Goal: Task Accomplishment & Management: Complete application form

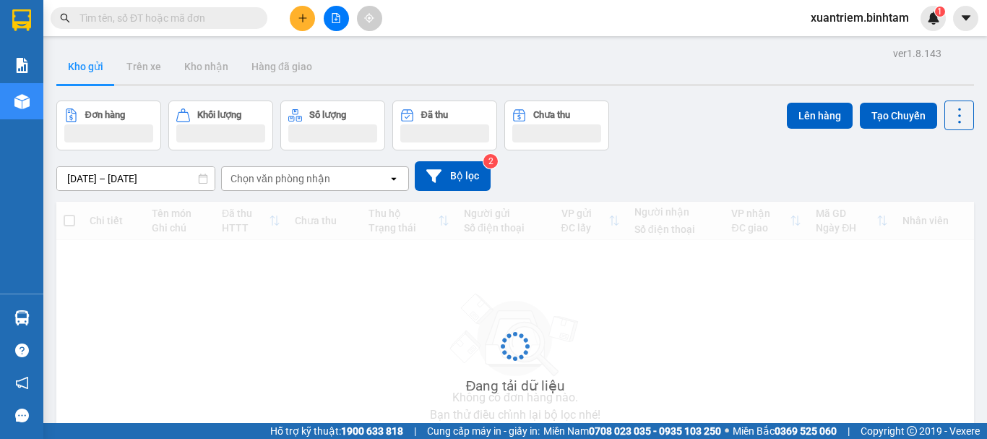
click at [303, 23] on button at bounding box center [302, 18] width 25 height 25
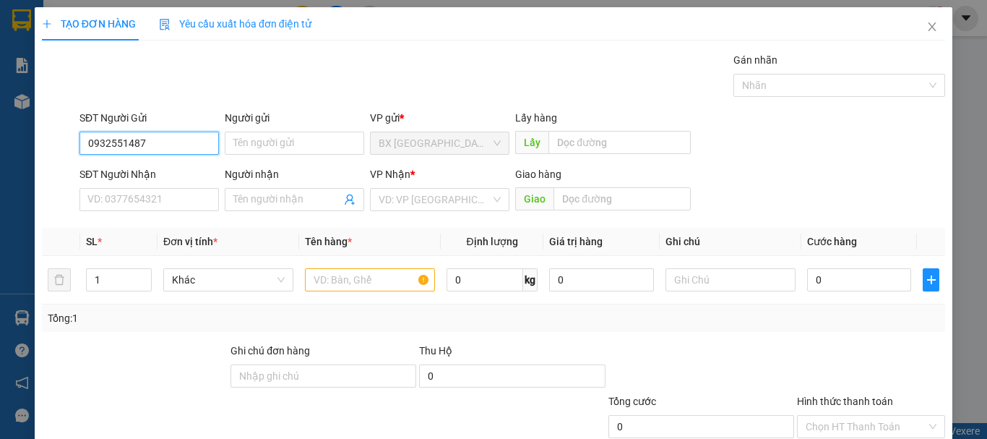
click at [175, 136] on input "0932551487" at bounding box center [150, 143] width 140 height 23
click at [164, 143] on input "0932551487" at bounding box center [150, 143] width 140 height 23
type input "0932551487"
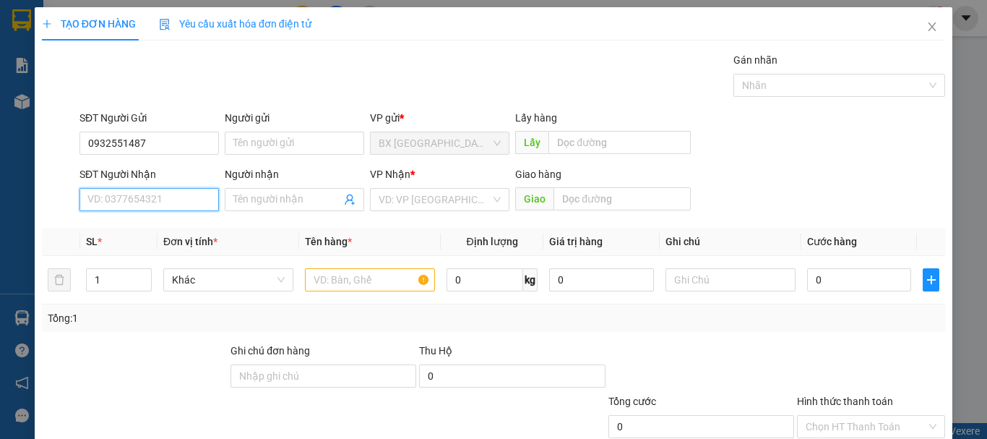
click at [158, 205] on input "SĐT Người Nhận" at bounding box center [150, 199] width 140 height 23
click at [160, 202] on input "096248759" at bounding box center [150, 199] width 140 height 23
click at [108, 202] on input "096248759" at bounding box center [150, 199] width 140 height 23
click at [163, 203] on input "0962048759" at bounding box center [150, 199] width 140 height 23
click at [176, 207] on input "0962048759" at bounding box center [150, 199] width 140 height 23
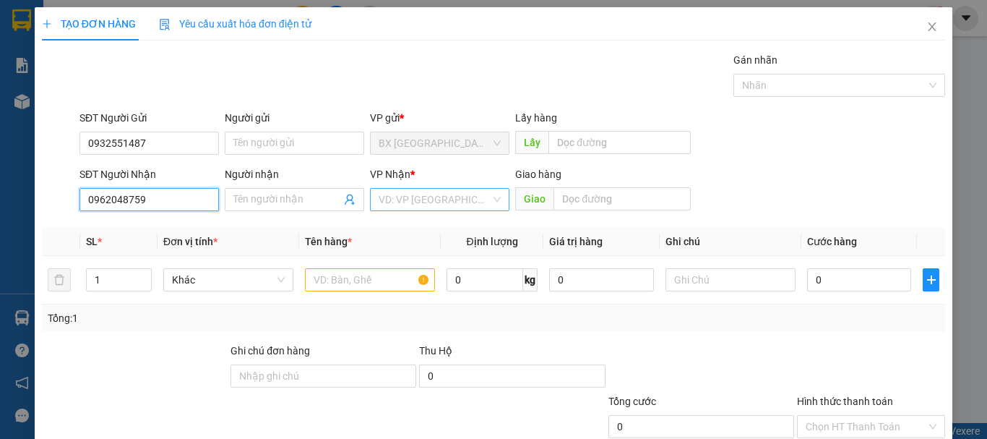
type input "0962048759"
click at [411, 197] on input "search" at bounding box center [435, 200] width 112 height 22
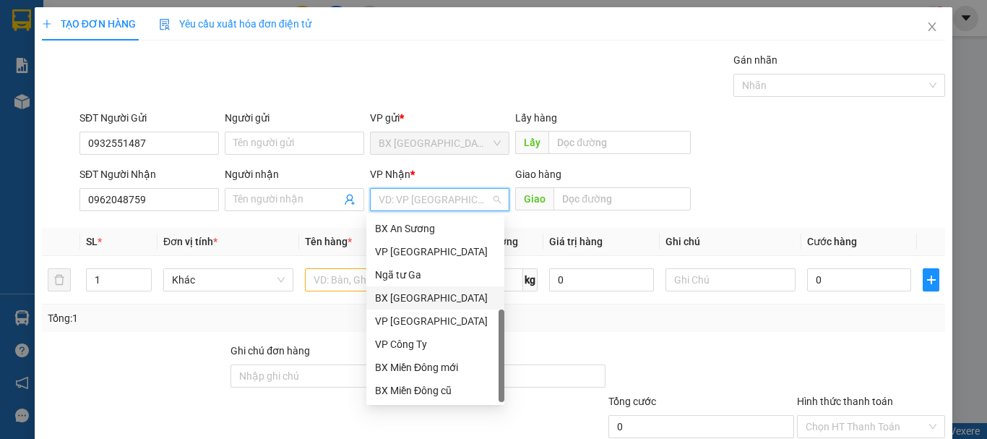
scroll to position [46, 0]
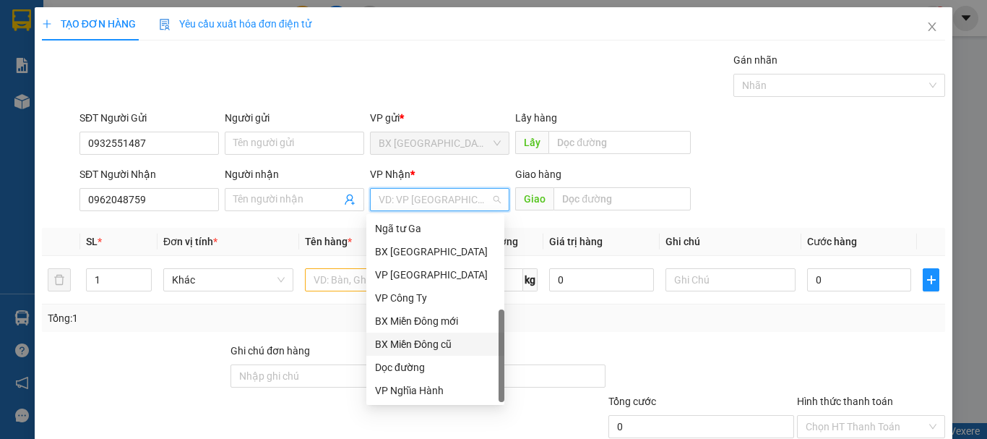
click at [457, 348] on div "BX Miền Đông cũ" at bounding box center [435, 344] width 121 height 16
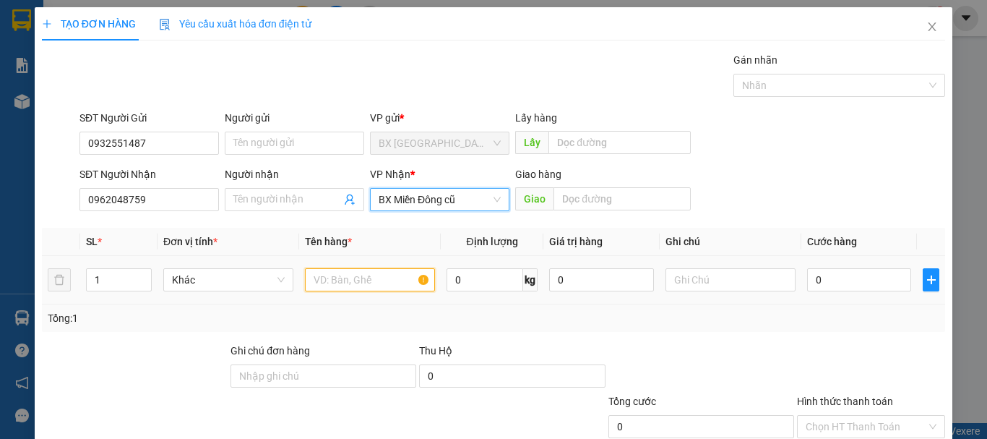
click at [334, 280] on input "text" at bounding box center [370, 279] width 130 height 23
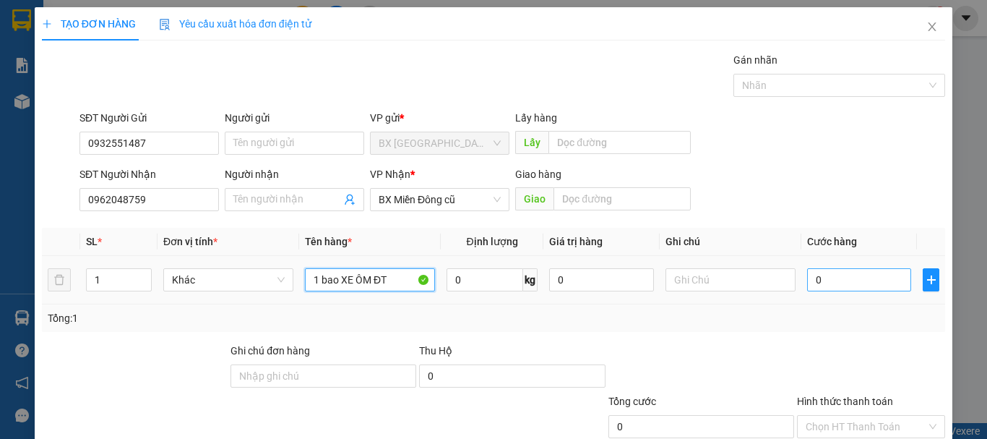
type input "1 bao XE ÔM ĐT"
click at [834, 270] on input "0" at bounding box center [859, 279] width 104 height 23
type input "8"
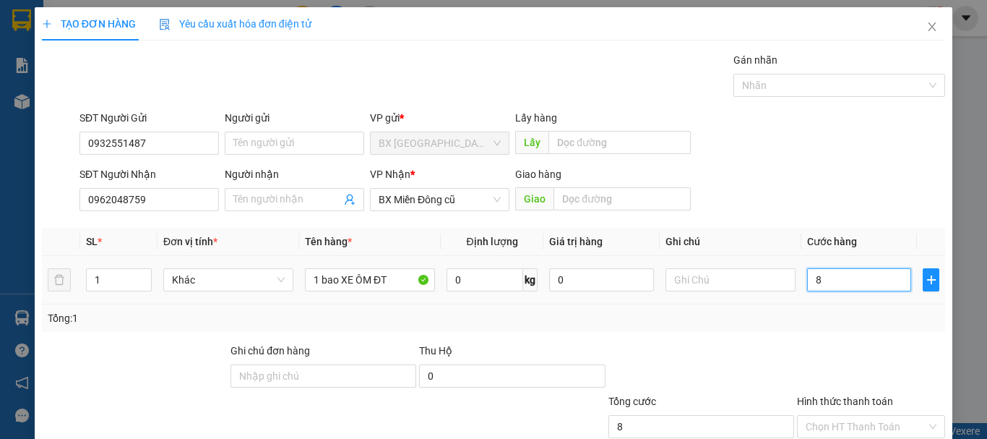
type input "80"
type input "800"
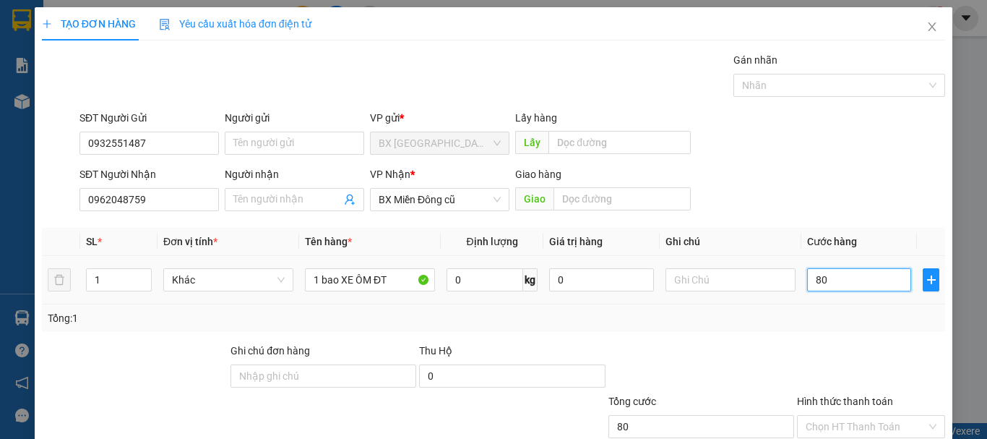
type input "800"
type input "8.000"
type input "80.000"
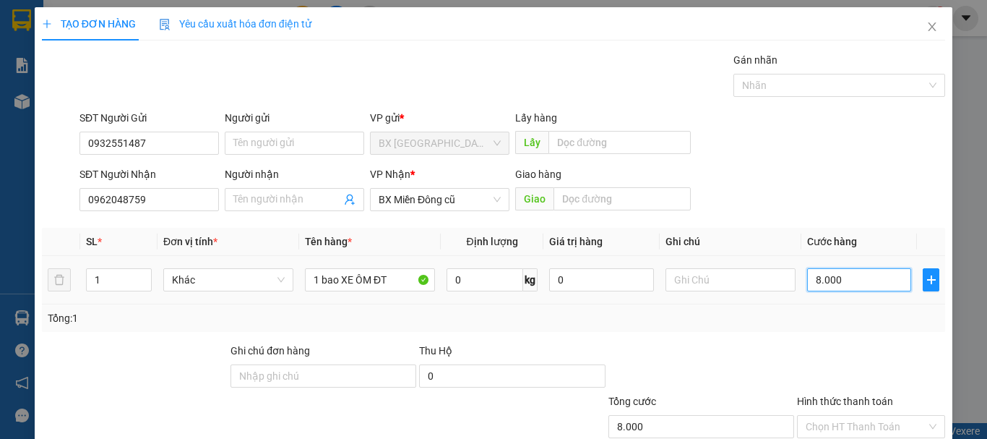
type input "80.000"
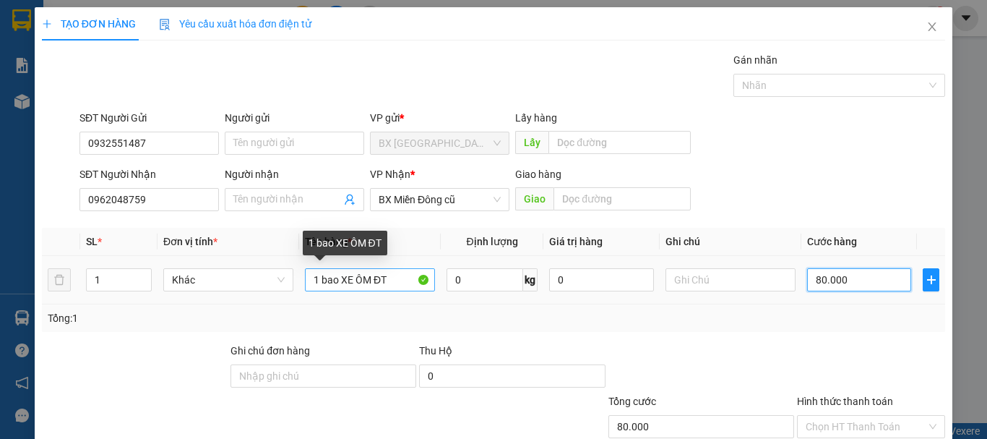
type input "80.000"
click at [393, 284] on input "1 bao XE ÔM ĐT" at bounding box center [370, 279] width 130 height 23
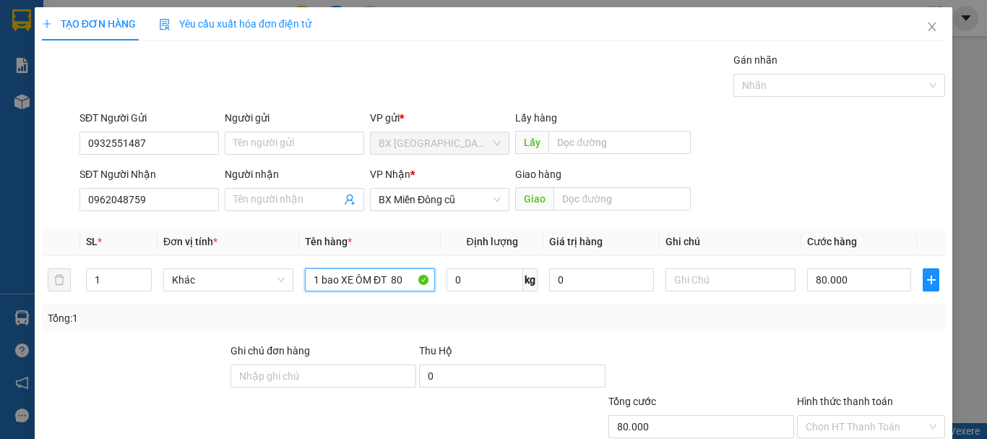
scroll to position [96, 0]
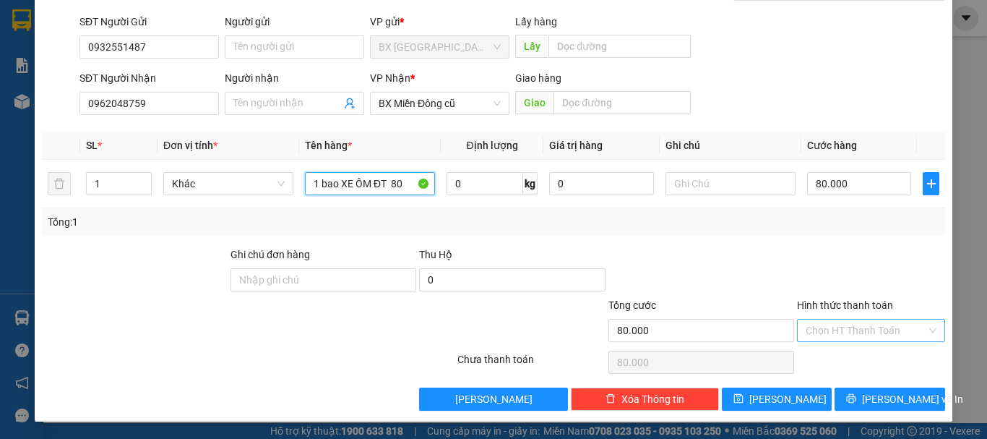
type input "1 bao XE ÔM ĐT 80"
click at [891, 330] on input "Hình thức thanh toán" at bounding box center [866, 331] width 121 height 22
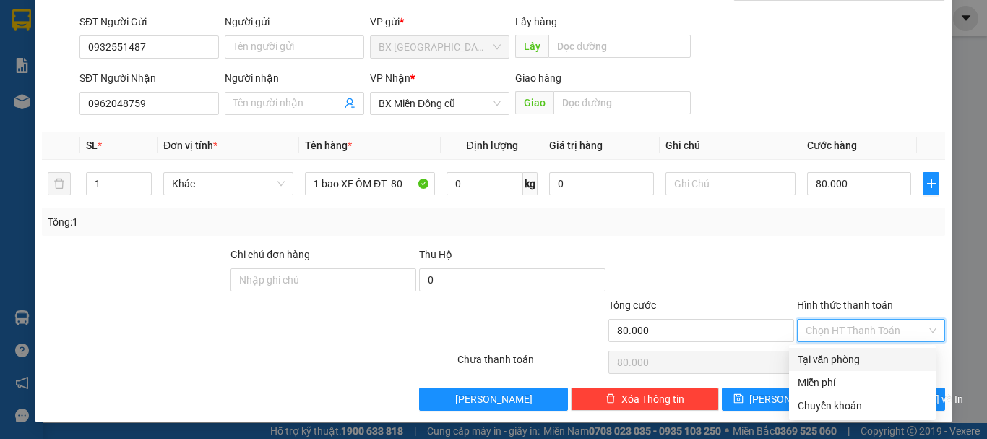
click at [870, 353] on div "Tại văn phòng" at bounding box center [862, 359] width 129 height 16
type input "0"
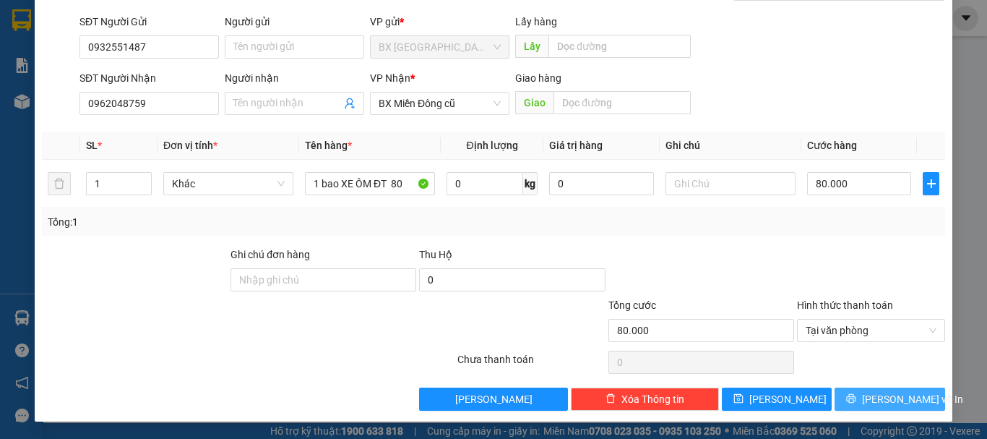
click at [874, 398] on span "[PERSON_NAME] và In" at bounding box center [912, 399] width 101 height 16
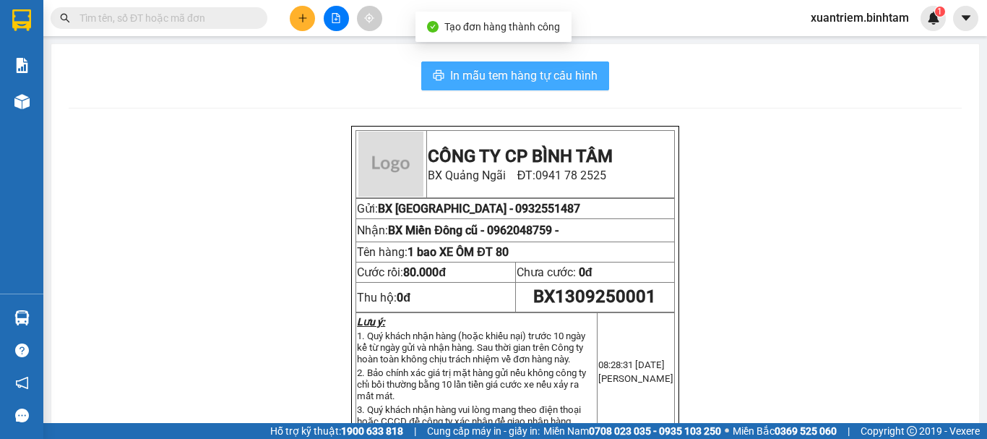
click at [460, 70] on span "In mẫu tem hàng tự cấu hình" at bounding box center [523, 76] width 147 height 18
